Goal: Find specific page/section: Find specific page/section

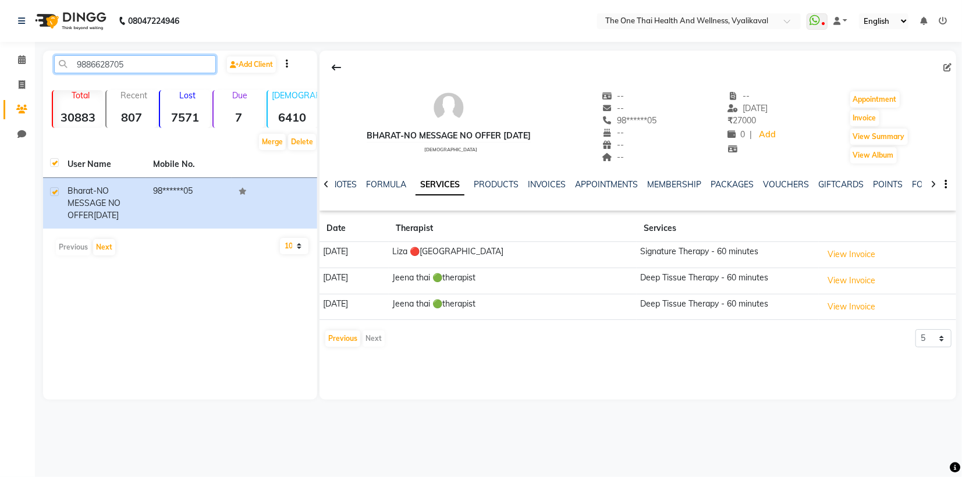
click at [128, 61] on input "9886628705" at bounding box center [135, 64] width 162 height 18
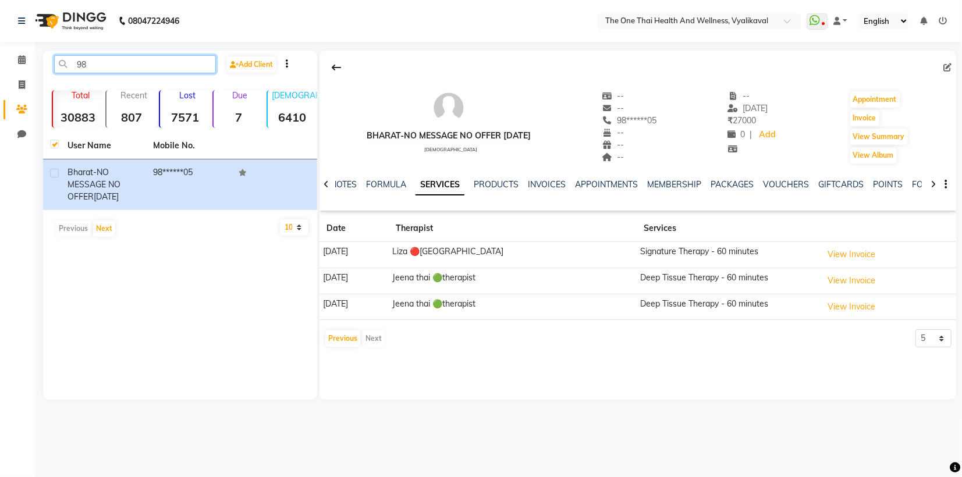
type input "9"
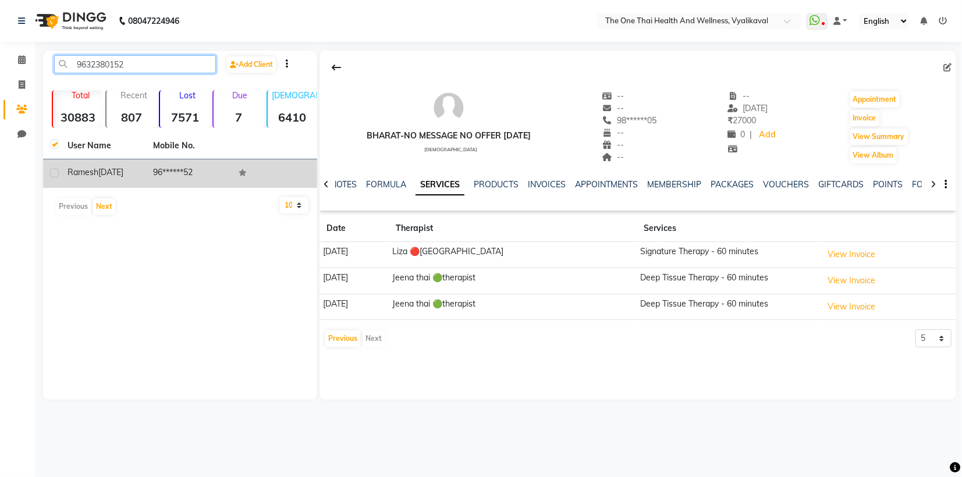
type input "9632380152"
click at [61, 167] on td "ramesh [DATE]" at bounding box center [104, 174] width 86 height 29
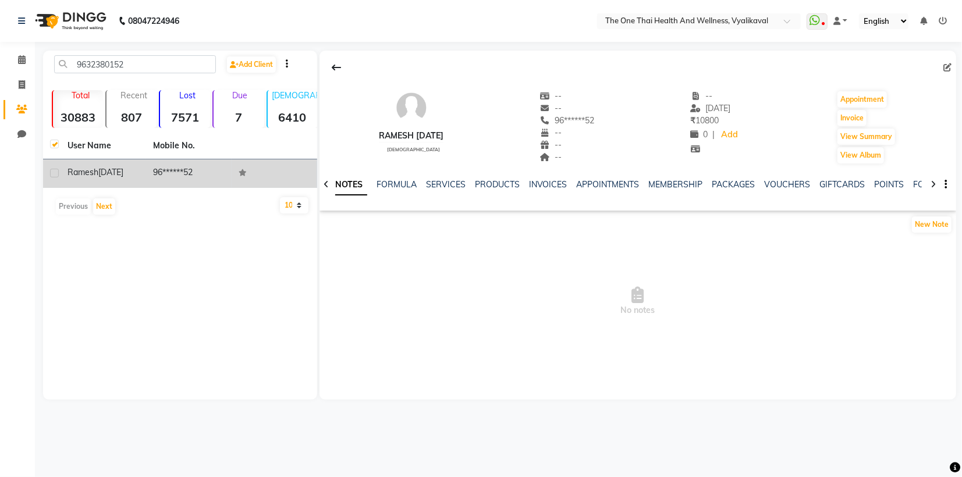
click at [97, 178] on div "ramesh [DATE]" at bounding box center [104, 172] width 72 height 12
click at [54, 175] on label at bounding box center [54, 173] width 9 height 9
click at [54, 175] on input "checkbox" at bounding box center [54, 174] width 8 height 8
checkbox input "true"
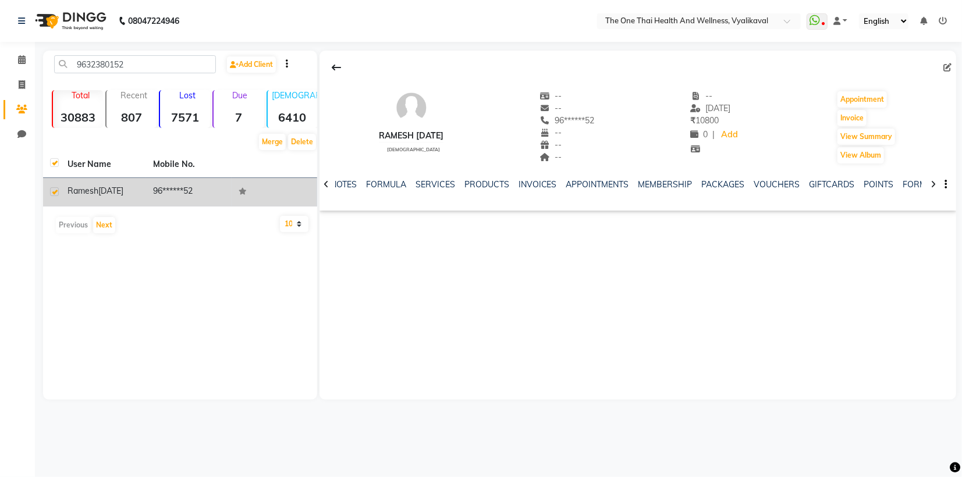
click at [103, 192] on span "[DATE]" at bounding box center [110, 191] width 25 height 10
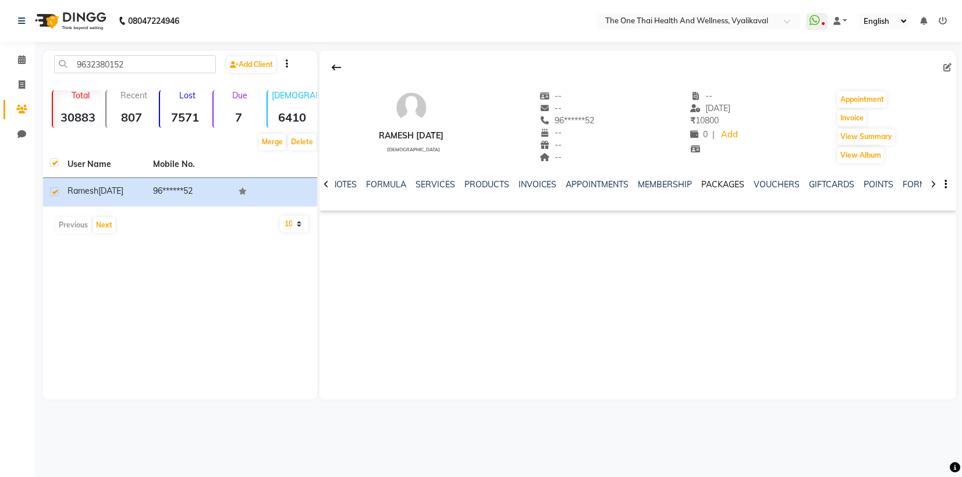
click at [710, 185] on link "PACKAGES" at bounding box center [723, 184] width 43 height 10
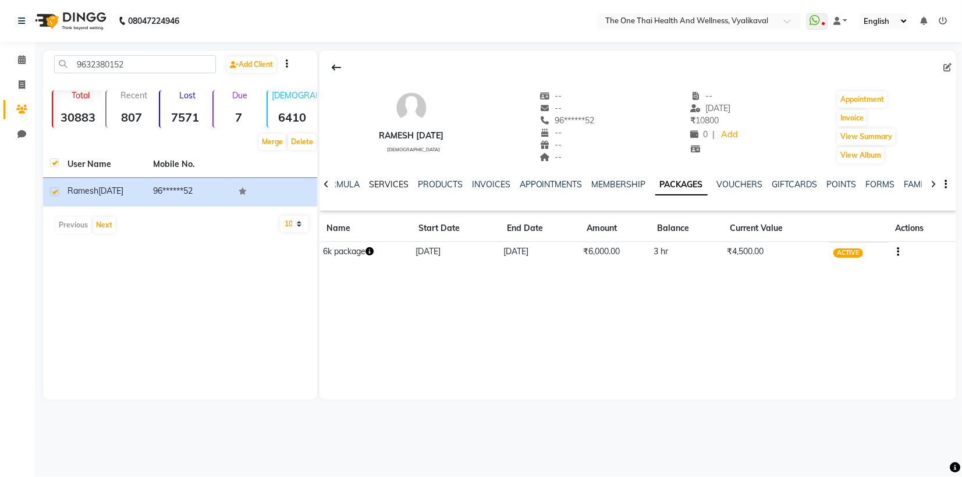
click at [385, 186] on link "SERVICES" at bounding box center [389, 184] width 40 height 10
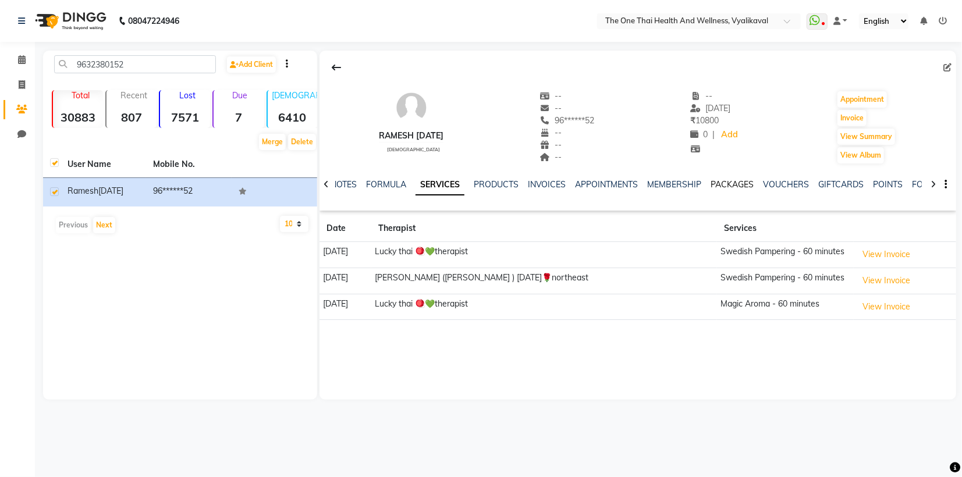
click at [722, 188] on link "PACKAGES" at bounding box center [732, 184] width 43 height 10
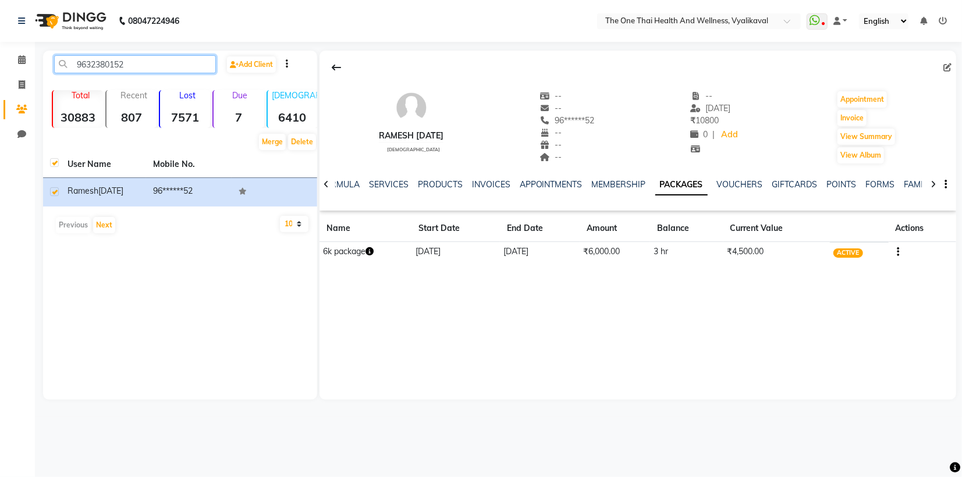
click at [144, 62] on input "9632380152" at bounding box center [135, 64] width 162 height 18
type input "9"
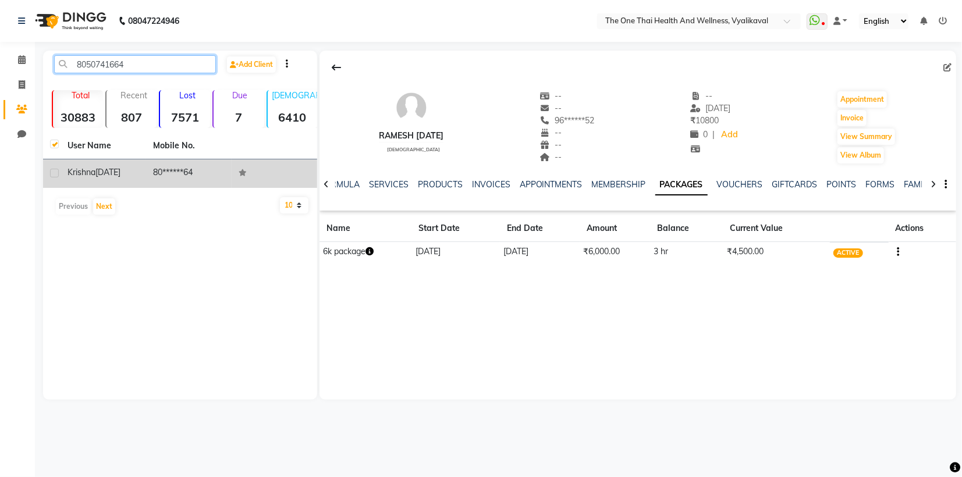
type input "8050741664"
click at [56, 173] on label at bounding box center [54, 173] width 9 height 9
click at [56, 173] on input "checkbox" at bounding box center [54, 174] width 8 height 8
checkbox input "true"
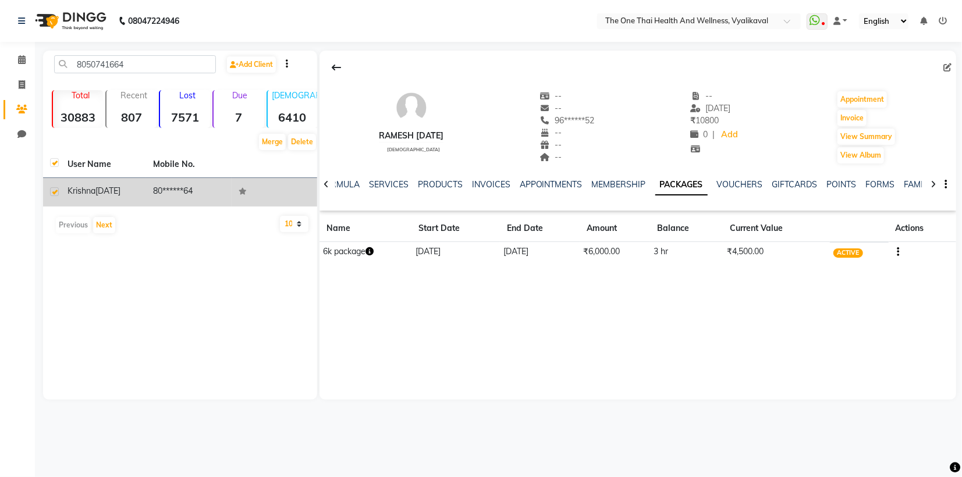
click at [80, 183] on td "krishna [DATE]" at bounding box center [104, 192] width 86 height 29
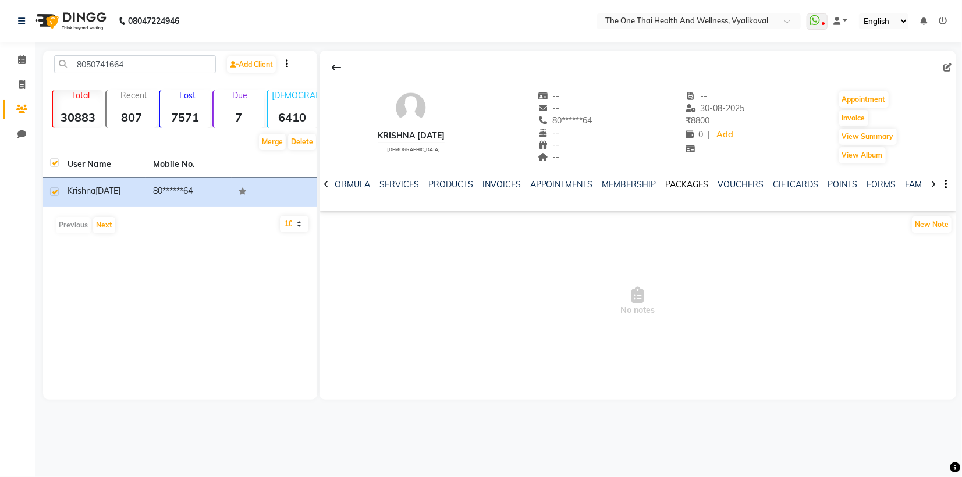
click at [683, 187] on link "PACKAGES" at bounding box center [687, 184] width 43 height 10
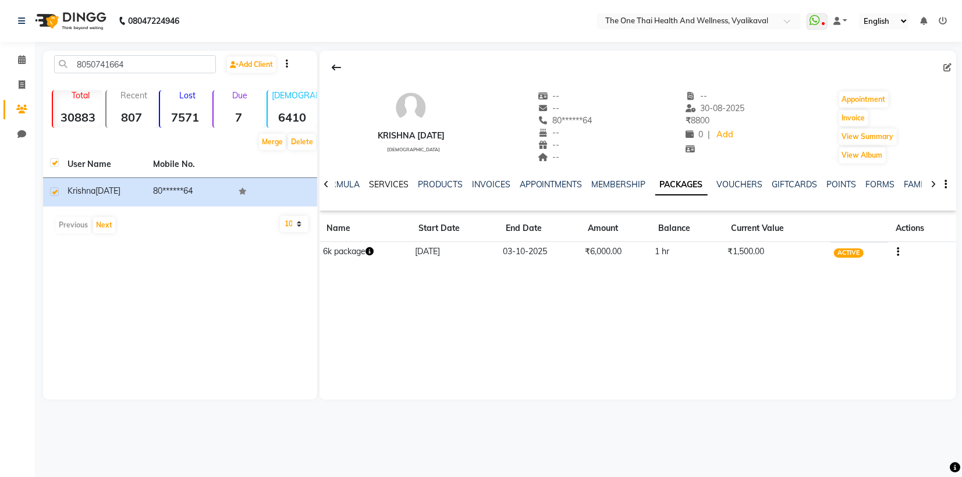
click at [384, 184] on link "SERVICES" at bounding box center [389, 184] width 40 height 10
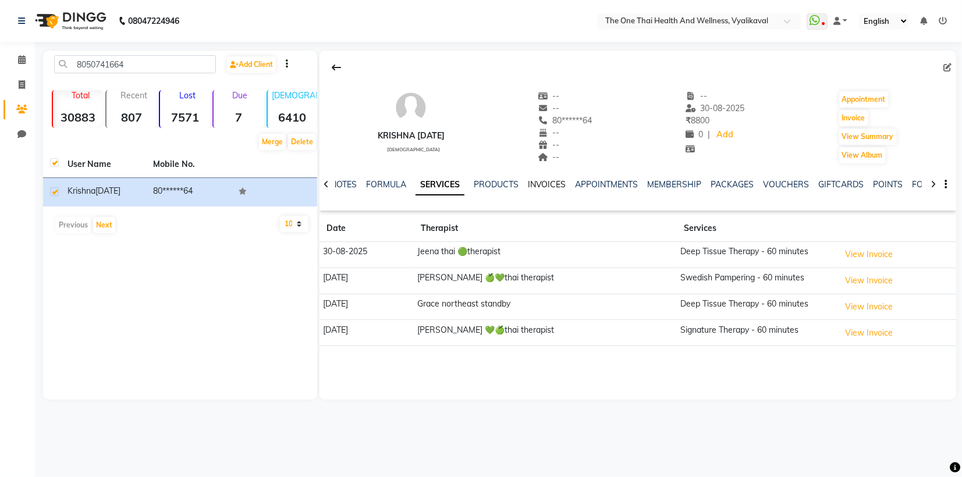
click at [541, 184] on link "INVOICES" at bounding box center [547, 184] width 38 height 10
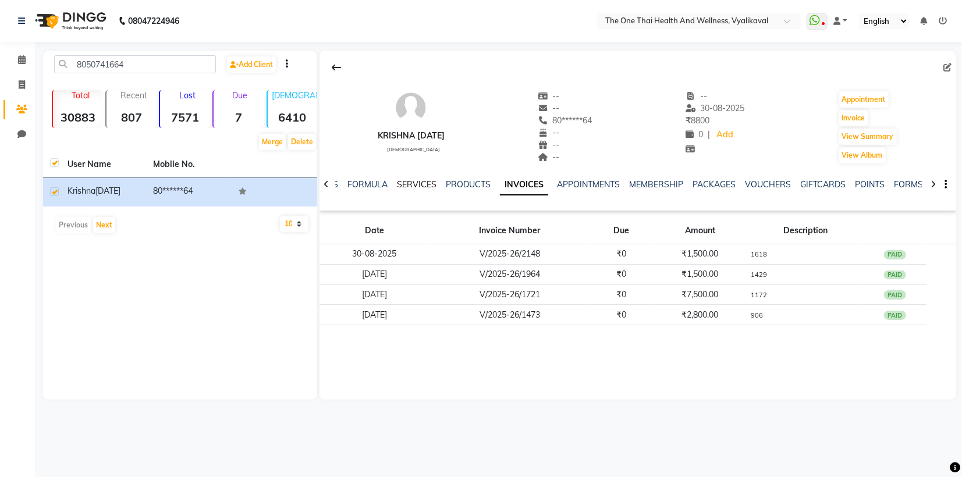
click at [423, 189] on link "SERVICES" at bounding box center [417, 184] width 40 height 10
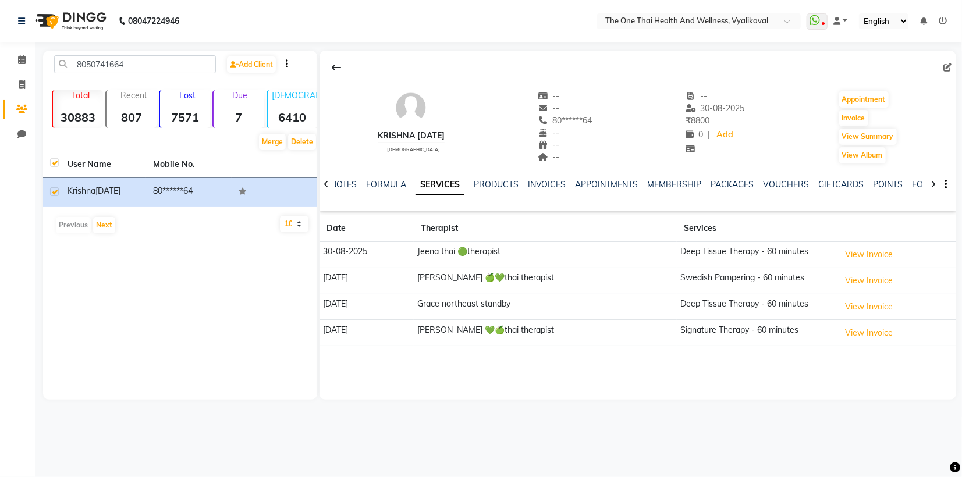
click at [240, 294] on div "8050741664 Add Client Total 30883 Recent 807 Lost 7571 Due 7 [DEMOGRAPHIC_DATA]…" at bounding box center [180, 225] width 274 height 349
click at [545, 186] on link "INVOICES" at bounding box center [547, 184] width 38 height 10
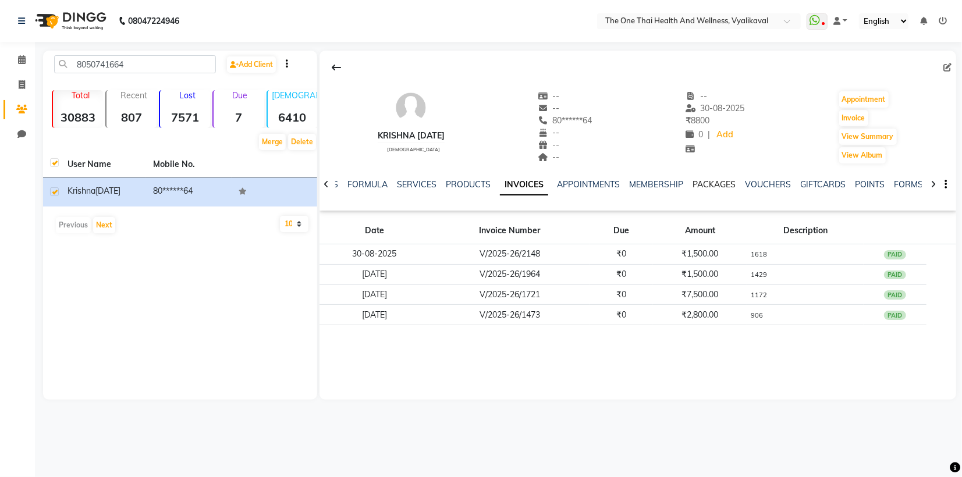
click at [710, 187] on link "PACKAGES" at bounding box center [714, 184] width 43 height 10
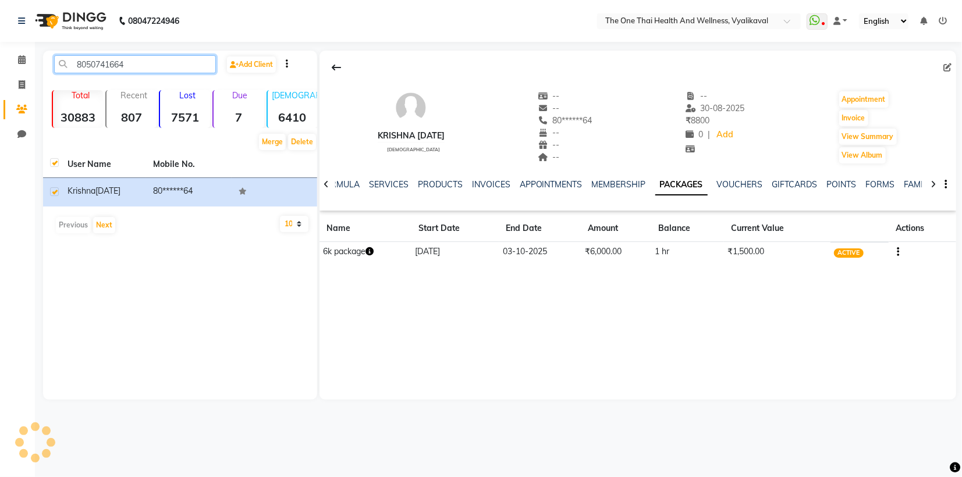
click at [130, 65] on input "8050741664" at bounding box center [135, 64] width 162 height 18
type input "8"
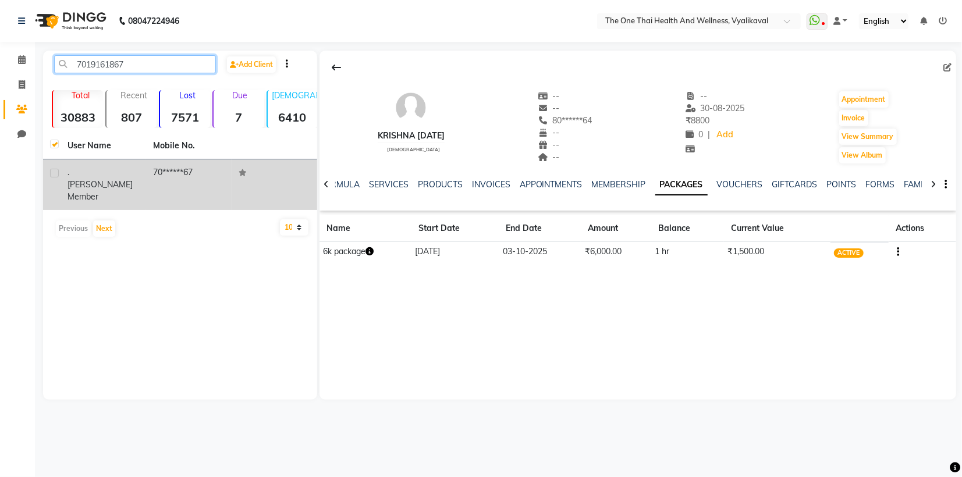
type input "7019161867"
click at [56, 173] on label at bounding box center [54, 173] width 9 height 9
click at [56, 173] on input "checkbox" at bounding box center [54, 174] width 8 height 8
checkbox input "true"
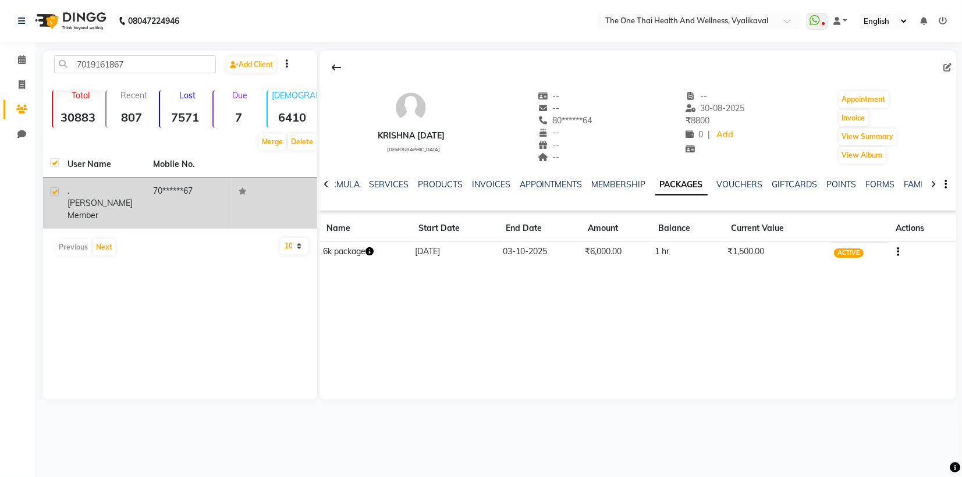
click at [93, 193] on span ".[PERSON_NAME]" at bounding box center [100, 197] width 65 height 23
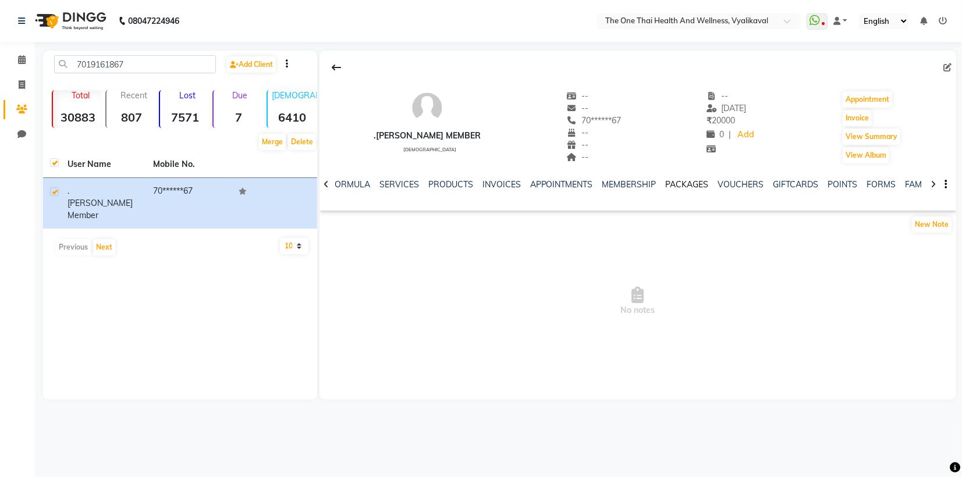
click at [685, 186] on link "PACKAGES" at bounding box center [687, 184] width 43 height 10
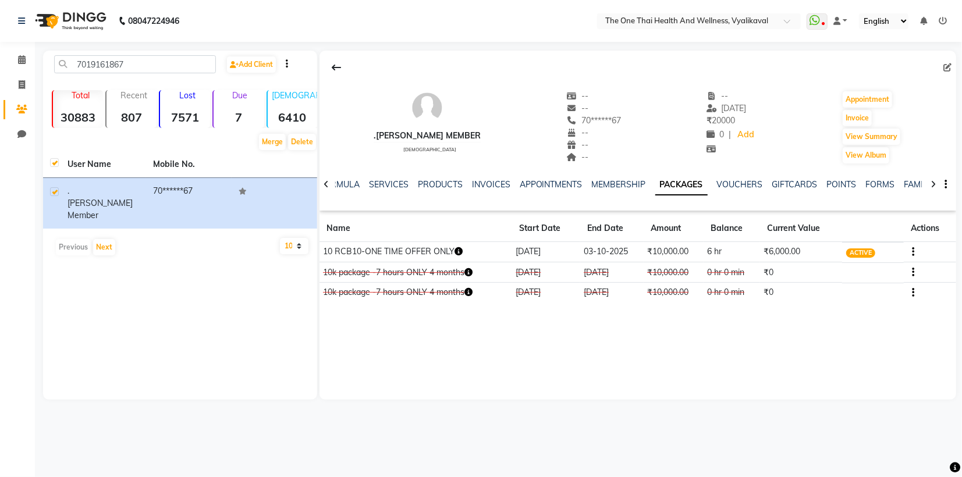
click at [321, 313] on div ".[PERSON_NAME] member [DEMOGRAPHIC_DATA] -- -- 70******67 -- -- -- -- [DATE] ₹ …" at bounding box center [638, 225] width 637 height 349
click at [262, 277] on div "7019161867 Add Client Total 30883 Recent 807 Lost 7571 Due 7 [DEMOGRAPHIC_DATA]…" at bounding box center [180, 225] width 274 height 349
click at [384, 187] on link "SERVICES" at bounding box center [389, 184] width 40 height 10
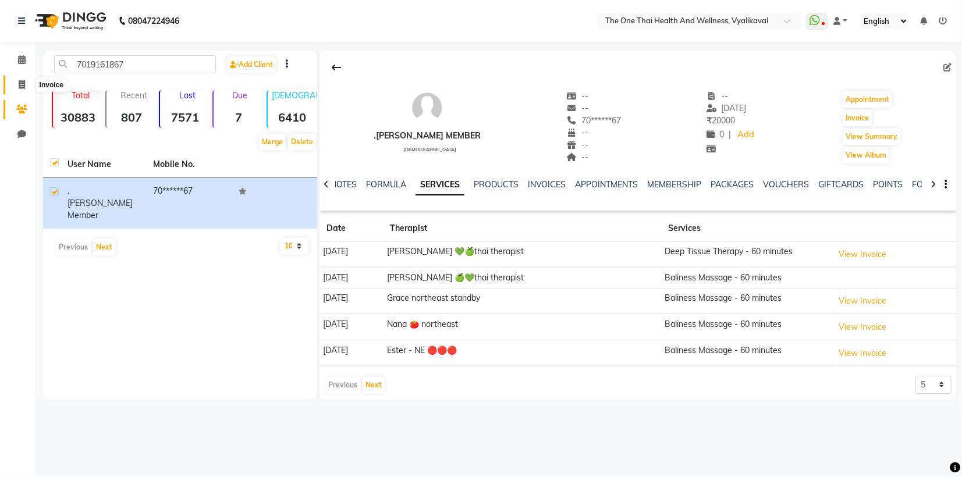
click at [19, 83] on icon at bounding box center [22, 84] width 6 height 9
select select "service"
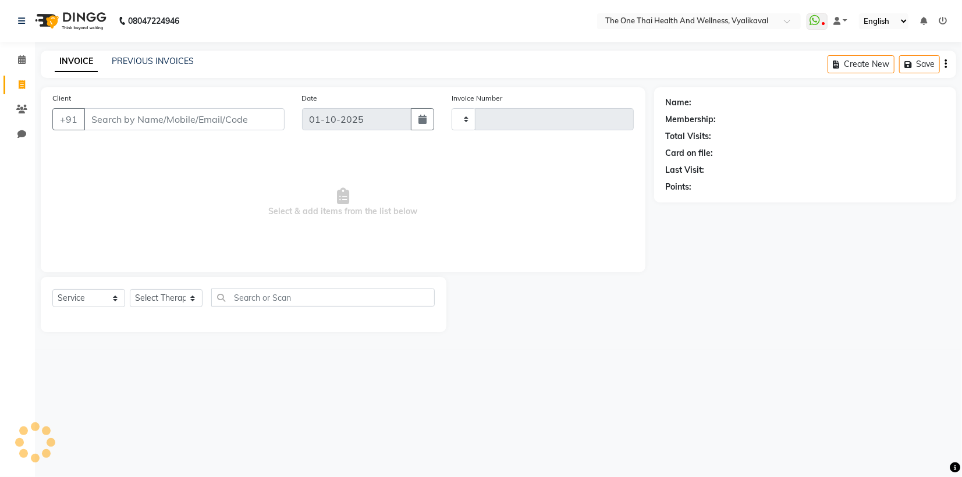
type input "2651"
select select "5972"
click at [26, 107] on icon at bounding box center [21, 109] width 11 height 9
